Goal: Task Accomplishment & Management: Complete application form

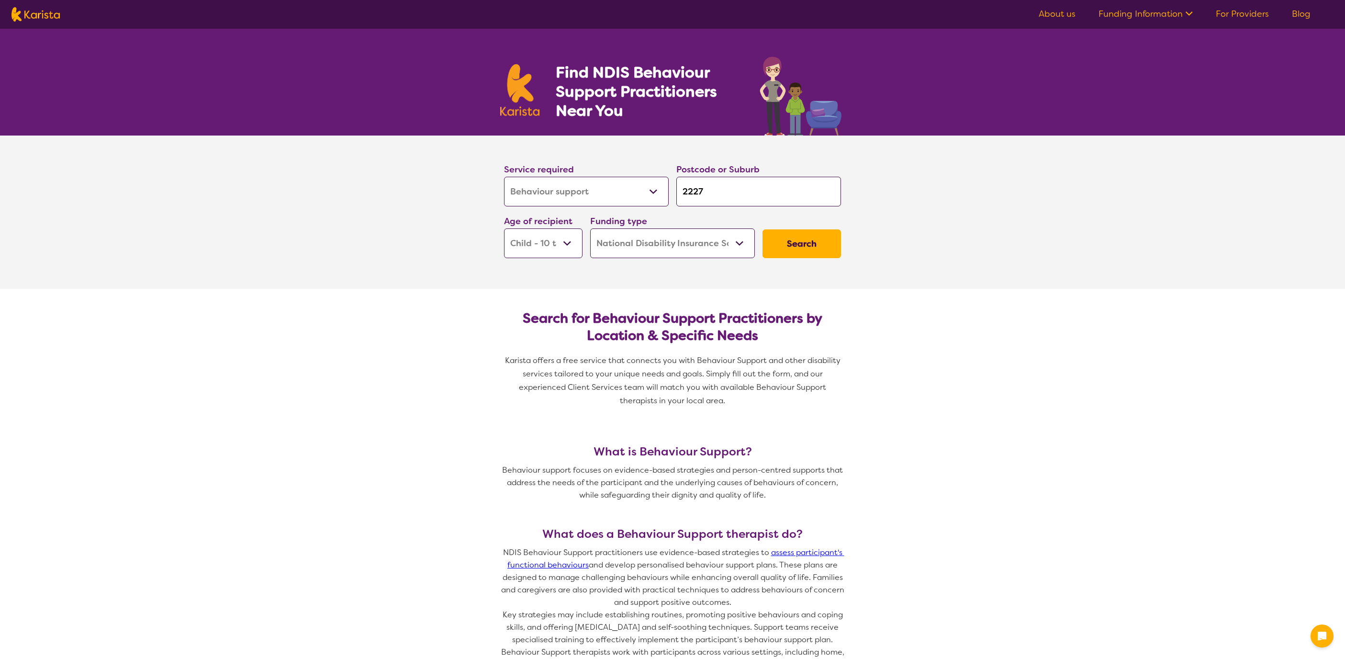
select select "Behaviour support"
select select "CH"
select select "NDIS"
select select "Behaviour support"
select select "CH"
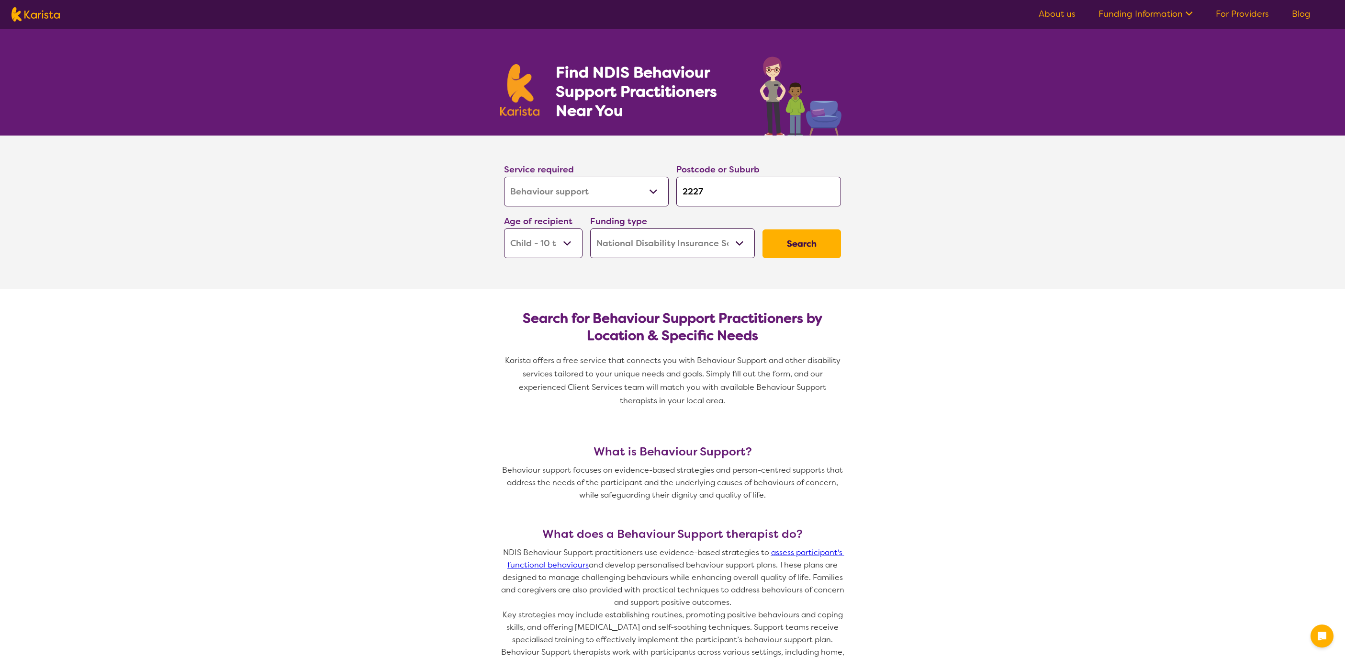
select select "NDIS"
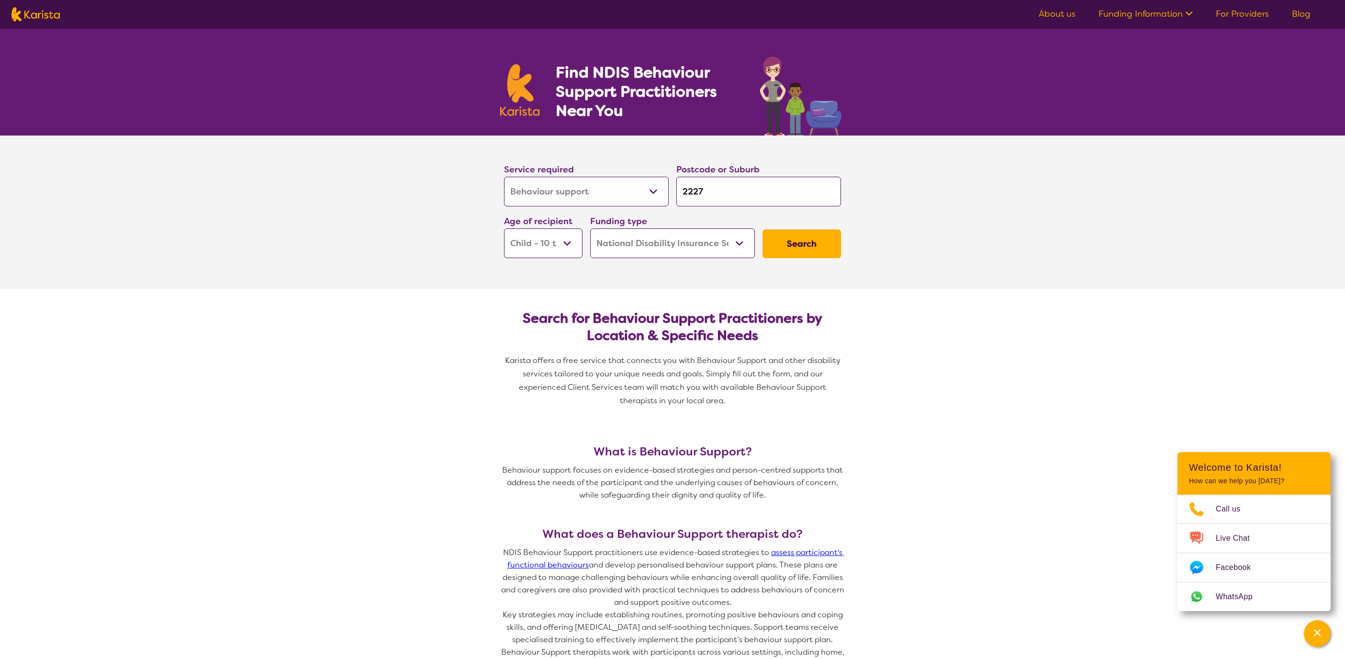
click at [54, 11] on img at bounding box center [35, 14] width 48 height 14
select select "Behaviour support"
select select "CH"
select select "NDIS"
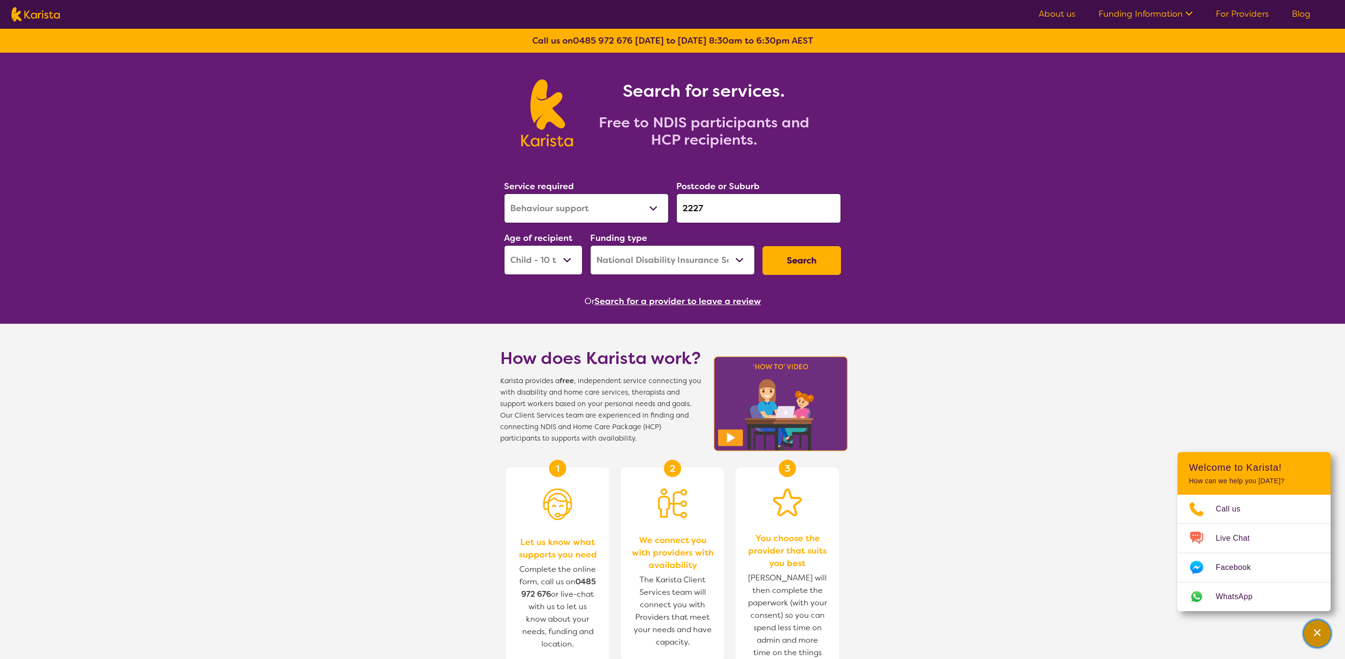
click at [1316, 634] on icon "Channel Menu" at bounding box center [1317, 632] width 7 height 7
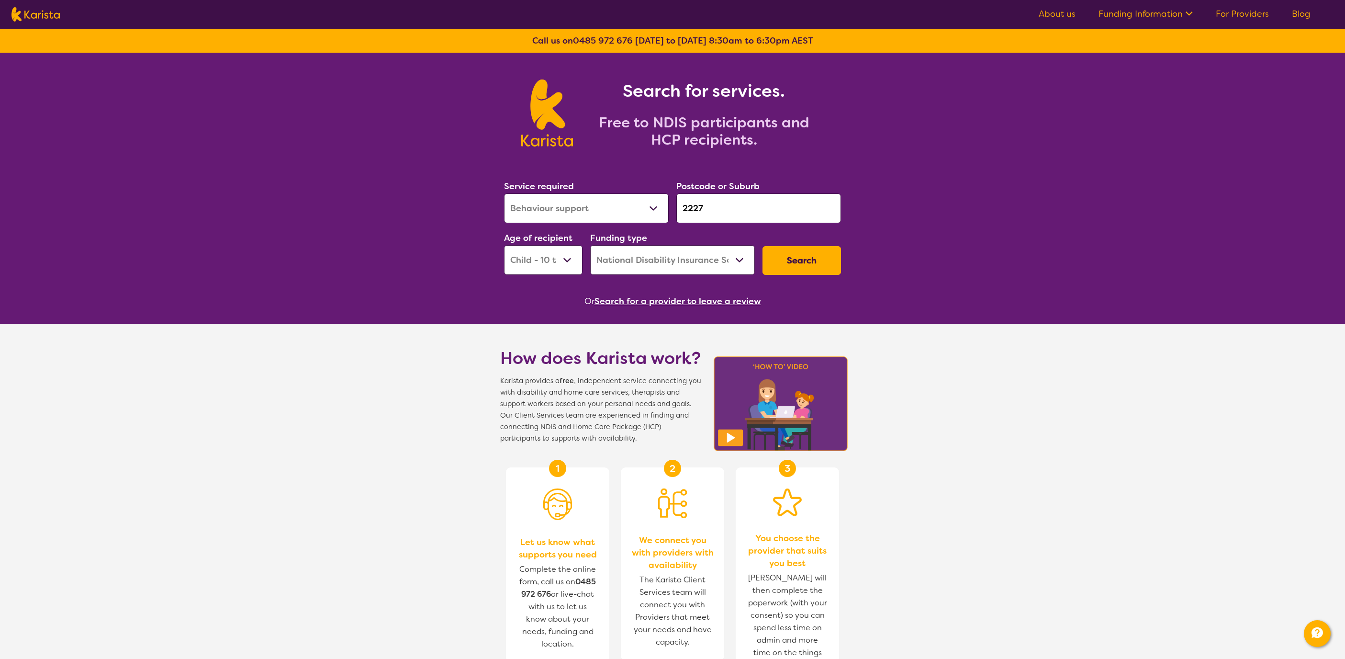
click at [832, 258] on button "Search" at bounding box center [802, 260] width 79 height 29
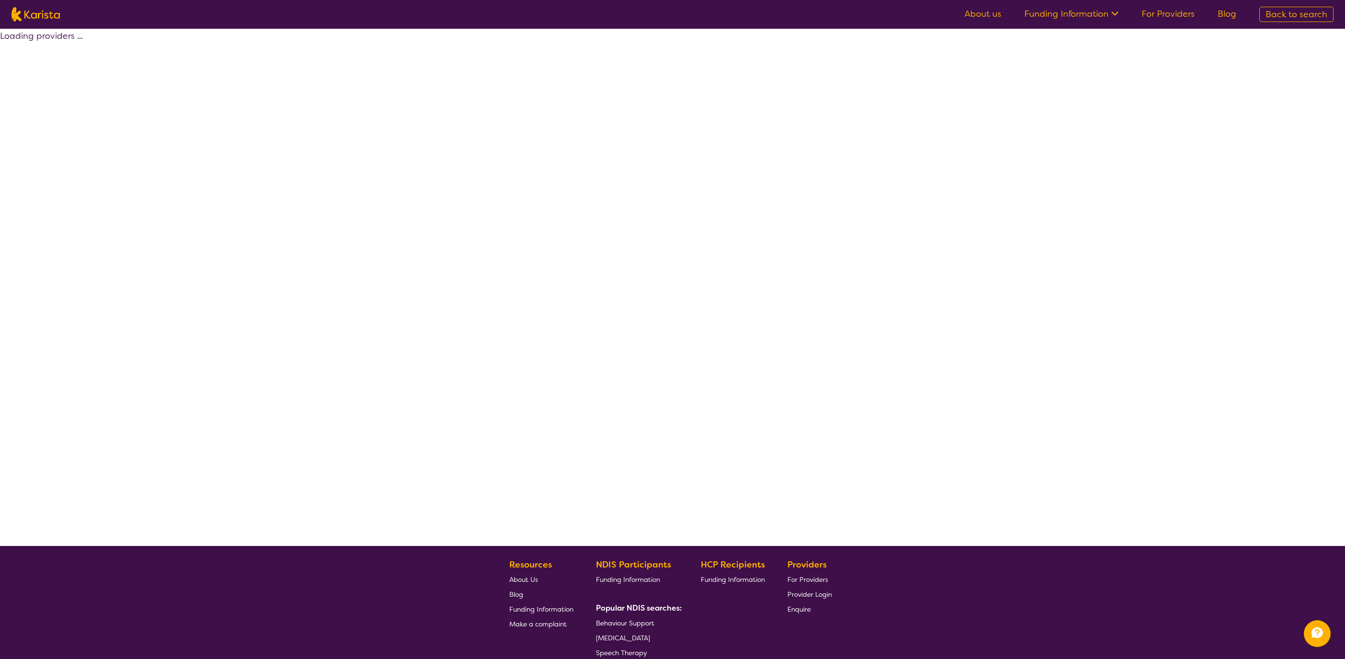
select select "by_score"
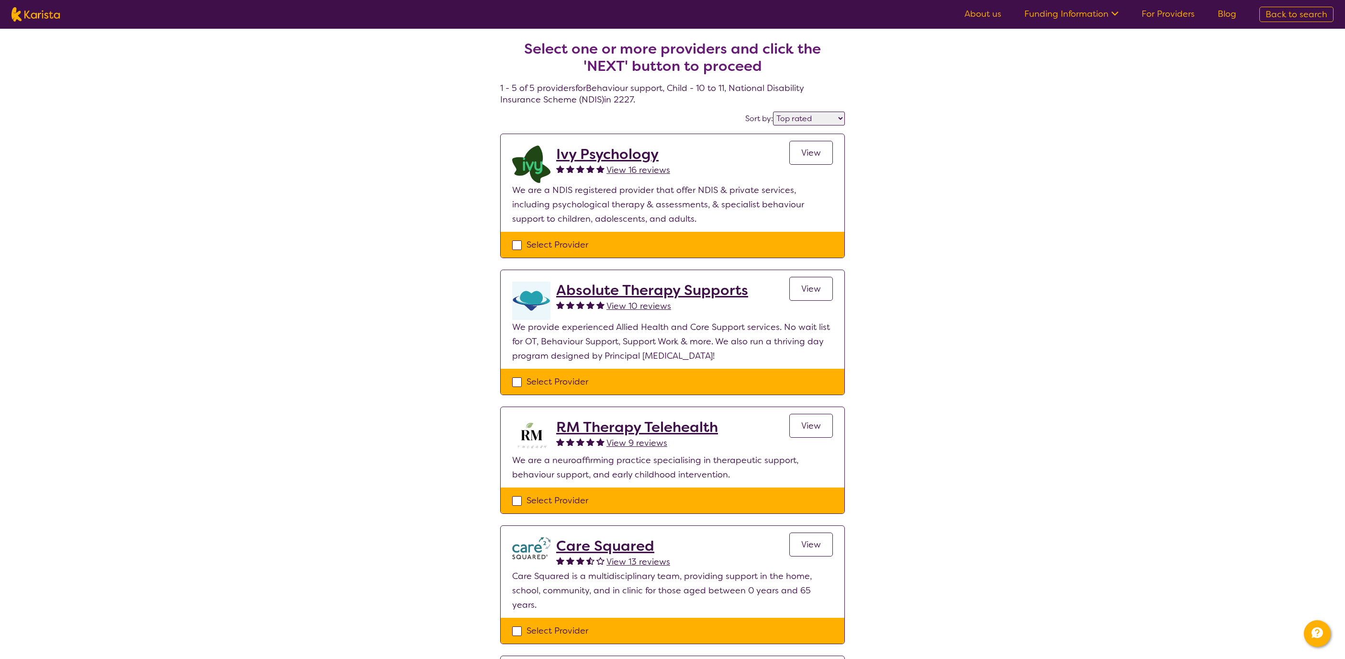
click at [717, 250] on div "Select Provider" at bounding box center [672, 244] width 321 height 14
checkbox input "true"
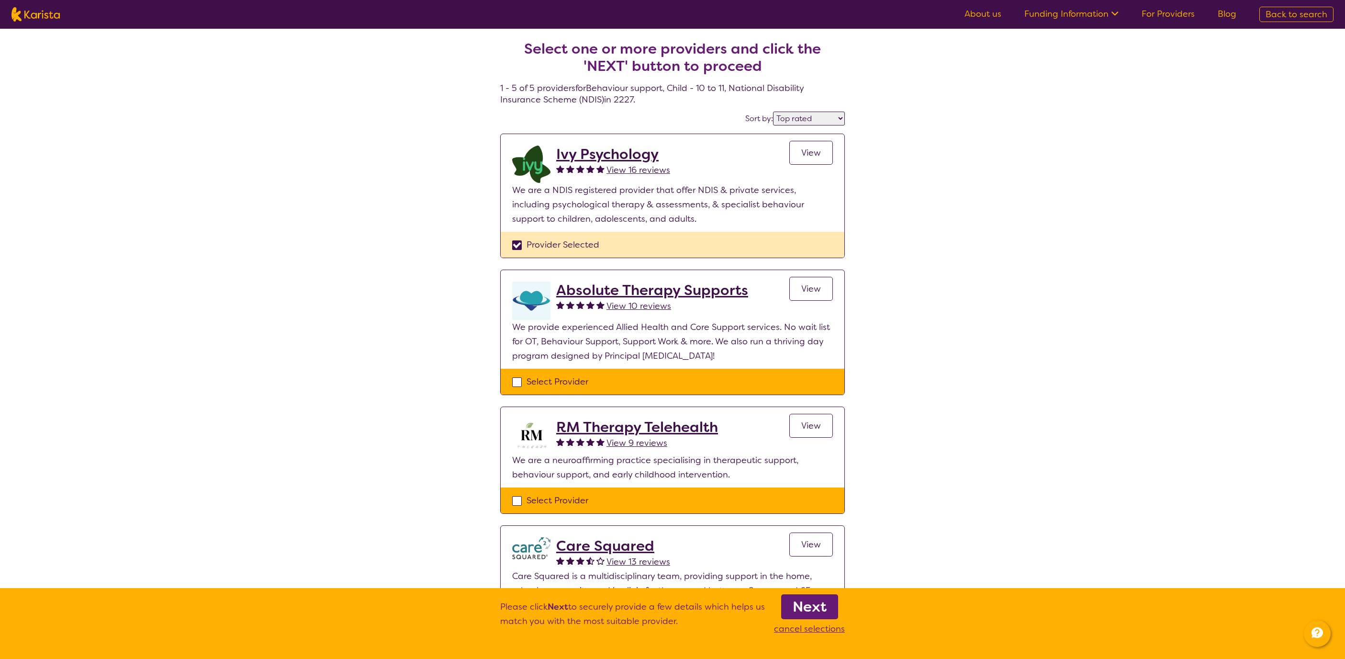
click at [771, 501] on div "Select Provider" at bounding box center [672, 500] width 321 height 14
checkbox input "true"
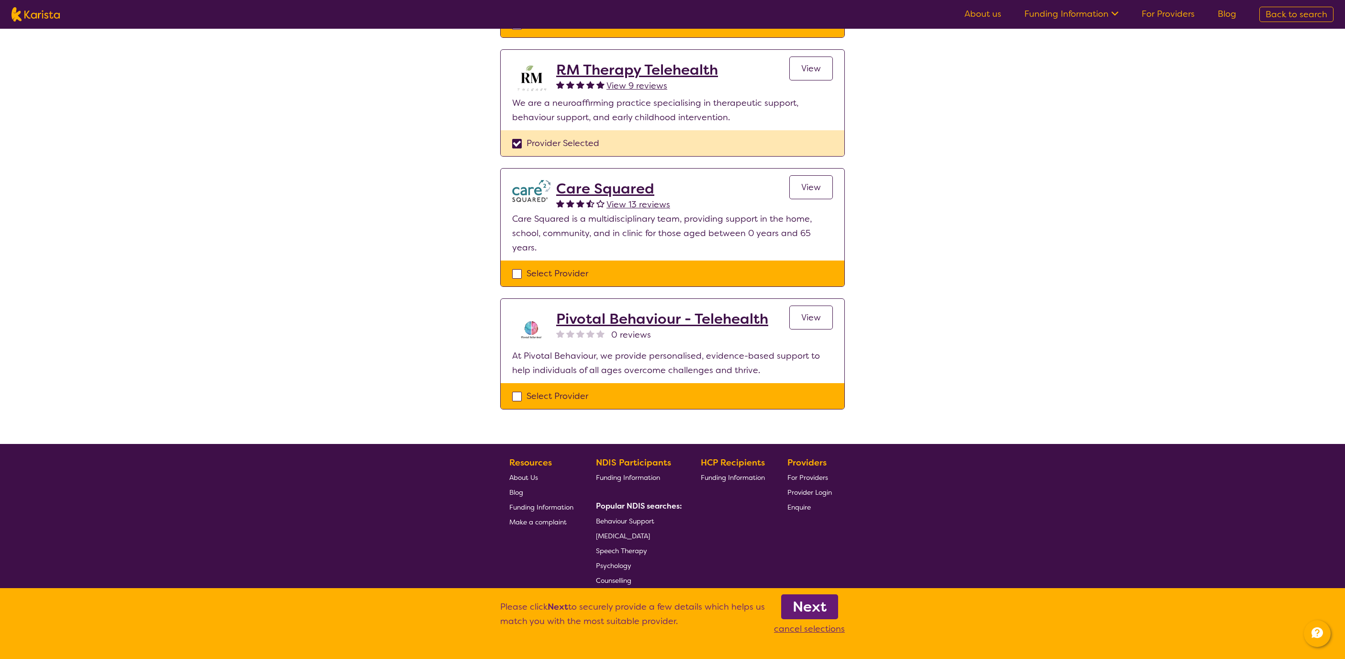
click at [754, 389] on div "Select Provider" at bounding box center [672, 396] width 321 height 14
checkbox input "true"
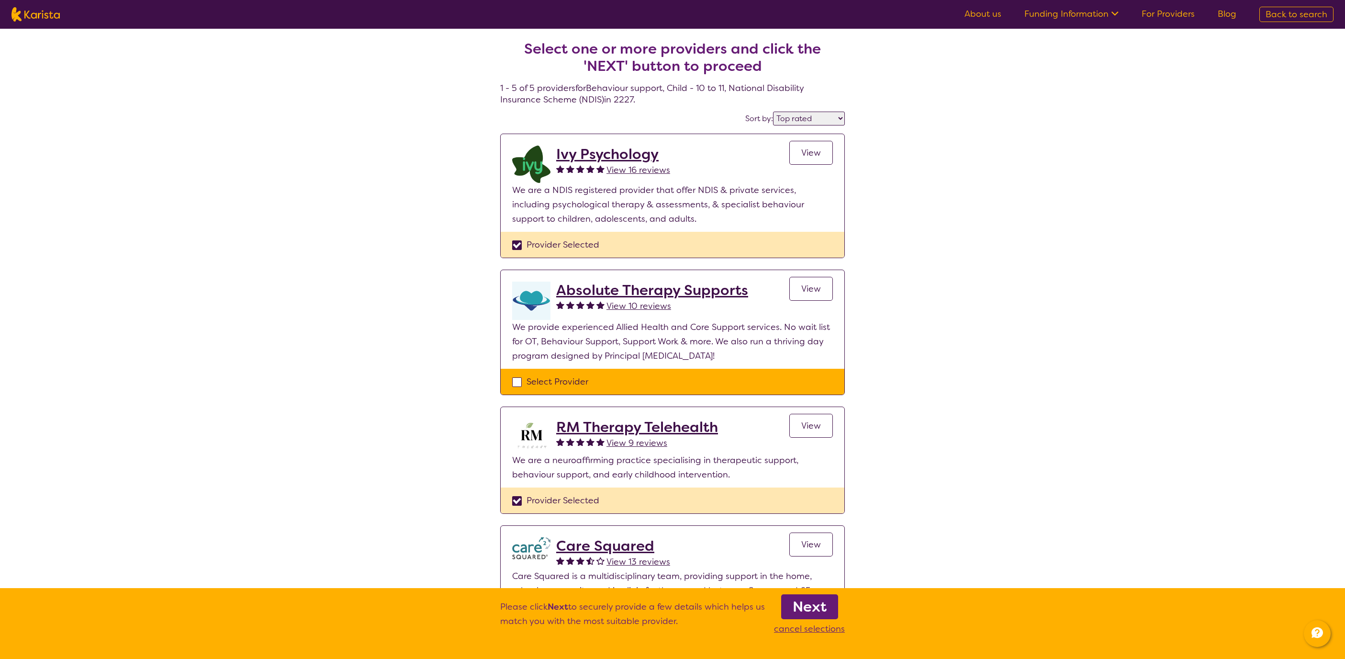
click at [807, 607] on b "Next" at bounding box center [810, 606] width 34 height 19
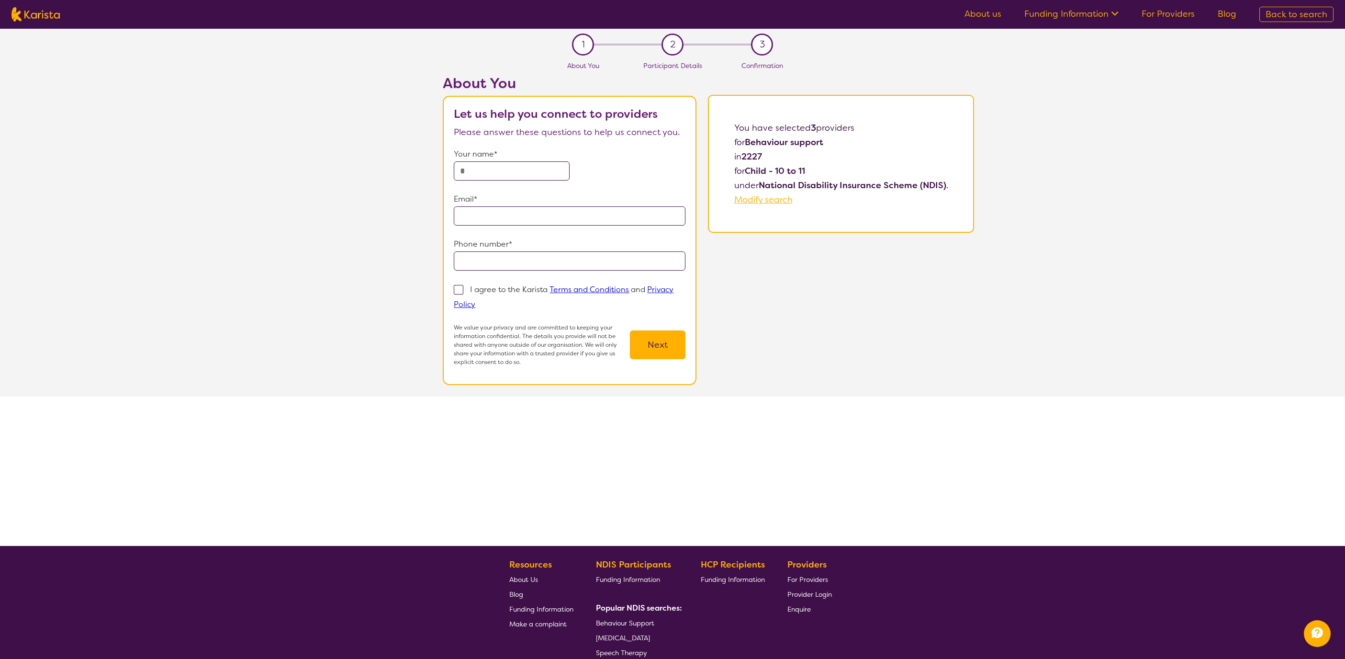
click at [498, 158] on p "Your name*" at bounding box center [570, 154] width 232 height 14
click at [509, 172] on input "text" at bounding box center [512, 170] width 116 height 19
type input "**********"
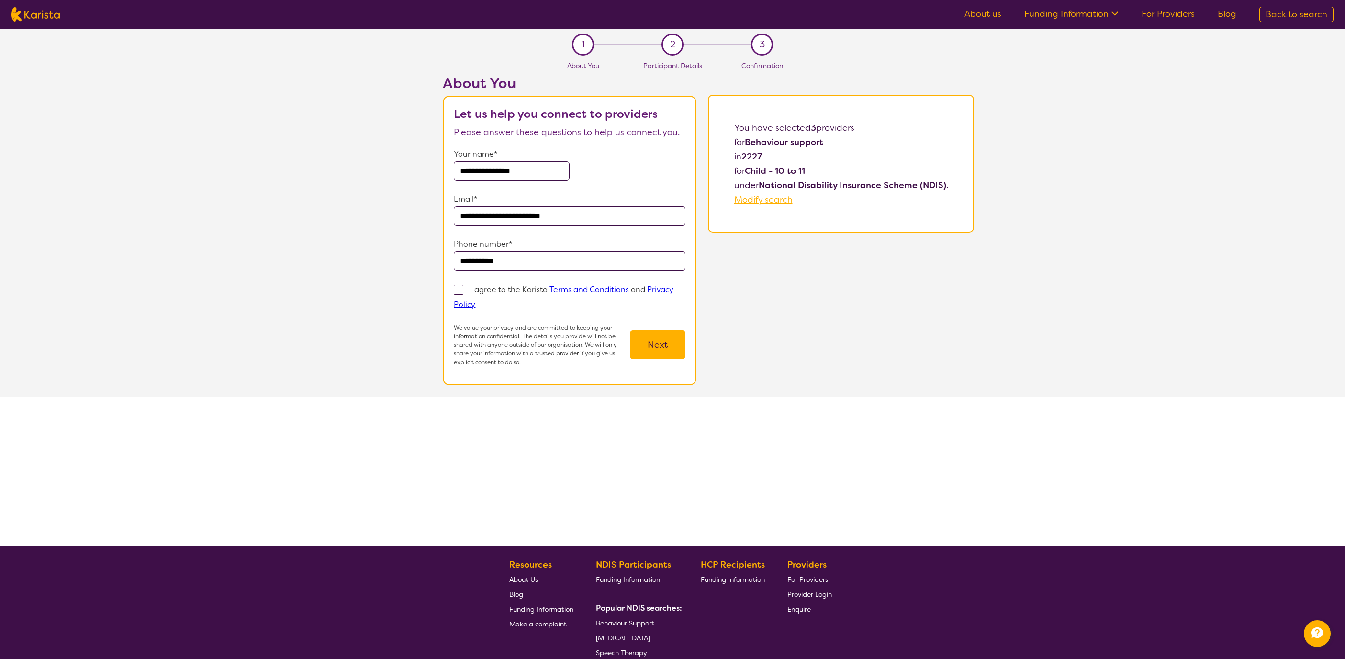
click at [506, 285] on p "I agree to the Karista Terms and Conditions and Privacy Policy" at bounding box center [564, 296] width 220 height 25
click at [482, 301] on input "I agree to the Karista Terms and Conditions and Privacy Policy" at bounding box center [478, 304] width 6 height 6
checkbox input "true"
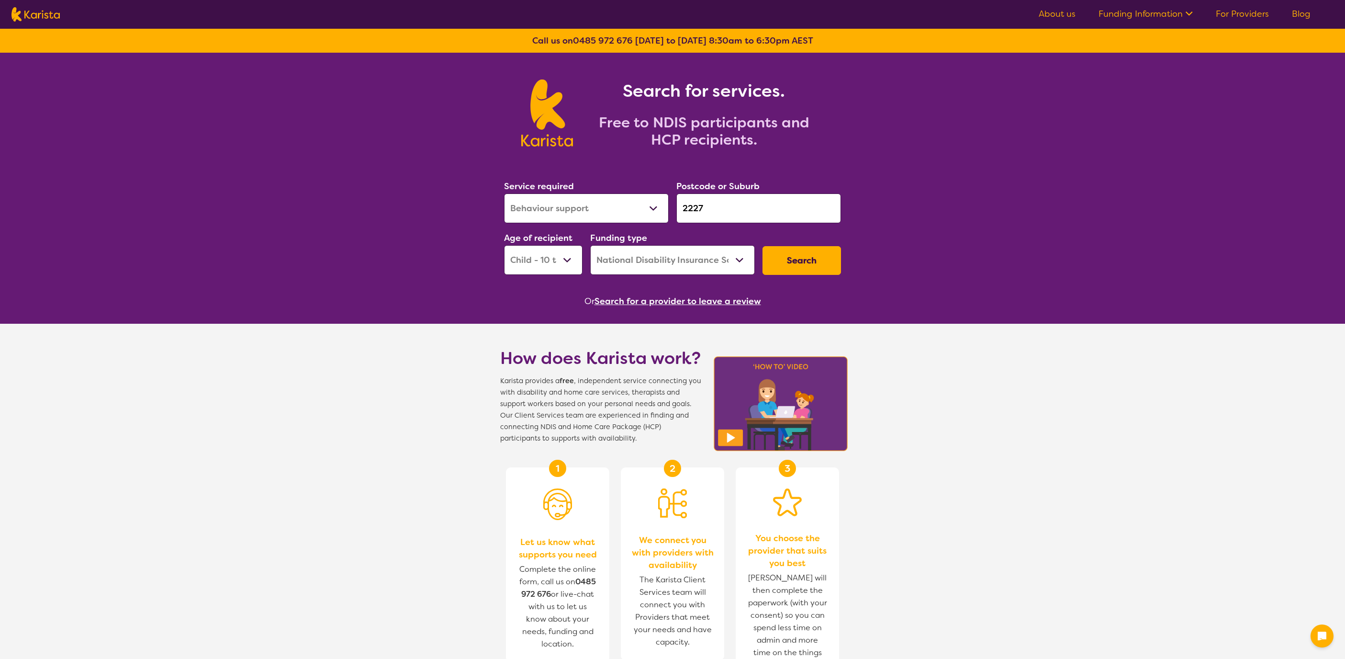
select select "Behaviour support"
select select "CH"
select select "NDIS"
